Goal: Task Accomplishment & Management: Use online tool/utility

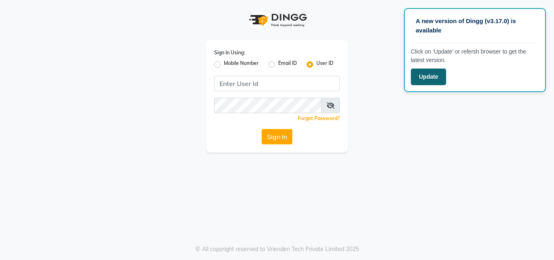
click at [430, 75] on button "Update" at bounding box center [428, 77] width 35 height 17
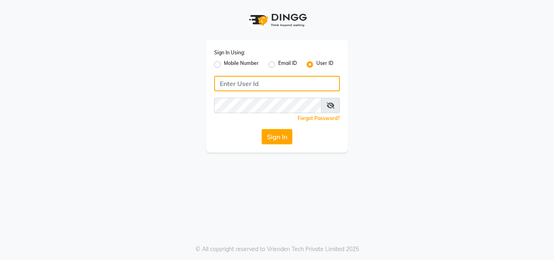
click at [305, 79] on input "Username" at bounding box center [277, 83] width 126 height 15
type input "9004011399"
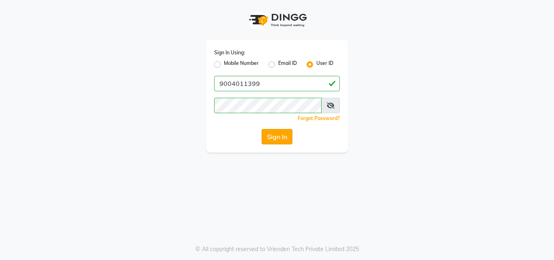
click at [275, 135] on button "Sign In" at bounding box center [277, 136] width 31 height 15
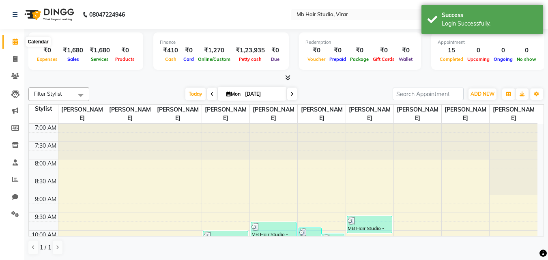
click at [15, 40] on icon at bounding box center [15, 42] width 5 height 6
click at [16, 59] on icon at bounding box center [15, 59] width 4 height 6
select select "service"
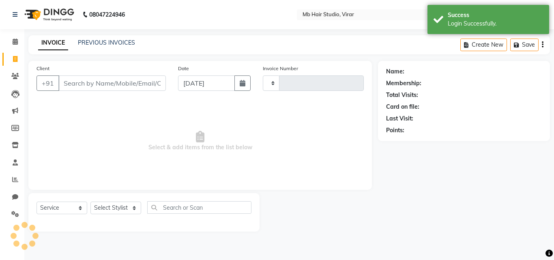
type input "3729"
select select "7979"
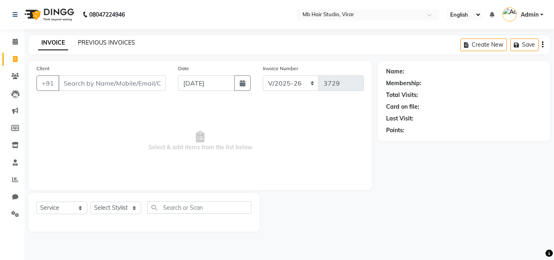
click at [116, 45] on link "PREVIOUS INVOICES" at bounding box center [106, 42] width 57 height 7
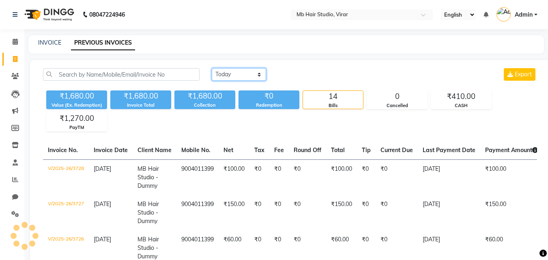
click at [230, 71] on select "[DATE] [DATE] Custom Range" at bounding box center [239, 74] width 54 height 13
select select "[DATE]"
click at [212, 68] on select "[DATE] [DATE] Custom Range" at bounding box center [239, 74] width 54 height 13
